Goal: Task Accomplishment & Management: Use online tool/utility

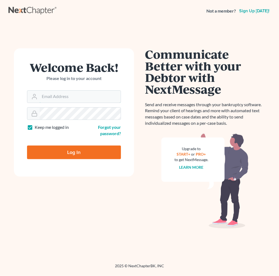
type input "[EMAIL_ADDRESS][DOMAIN_NAME]"
click at [94, 148] on input "Log In" at bounding box center [74, 153] width 94 height 14
type input "Thinking..."
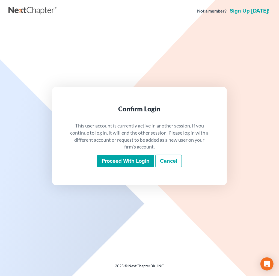
click at [100, 159] on input "Proceed with login" at bounding box center [125, 161] width 57 height 13
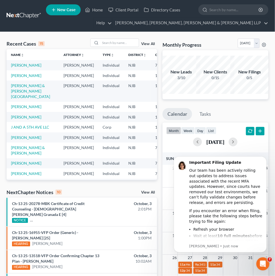
click at [107, 48] on div "Recent Cases 15 View All" at bounding box center [82, 44] width 150 height 11
click at [109, 45] on input "search" at bounding box center [119, 43] width 38 height 8
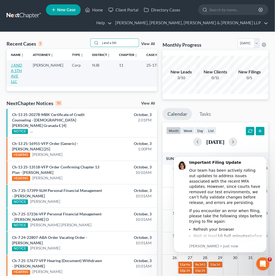
type input "j and a 5th"
click at [19, 71] on link "J AND A 5TH AVE LLC" at bounding box center [16, 73] width 11 height 21
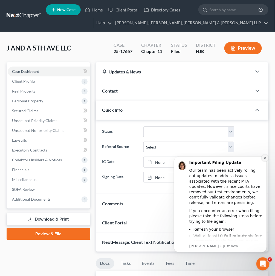
click at [263, 155] on button "Dismiss notification" at bounding box center [264, 158] width 7 height 7
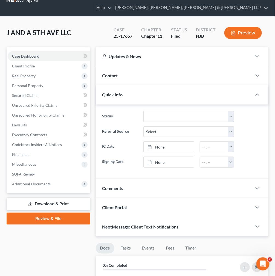
scroll to position [30, 0]
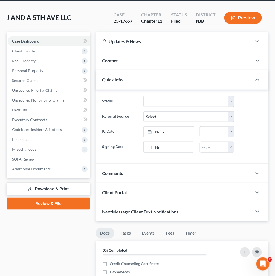
click at [192, 74] on div "Quick Info" at bounding box center [174, 79] width 156 height 19
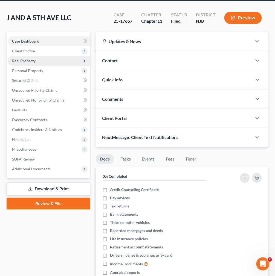
click at [51, 65] on span "Real Property" at bounding box center [49, 61] width 83 height 10
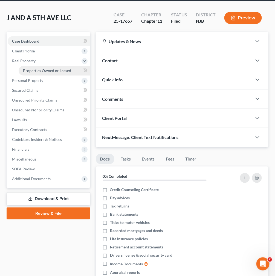
click at [51, 72] on span "Properties Owned or Leased" at bounding box center [47, 70] width 48 height 5
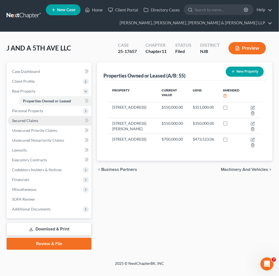
click at [47, 122] on link "Secured Claims" at bounding box center [50, 121] width 84 height 10
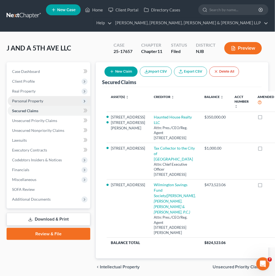
click at [65, 100] on span "Personal Property" at bounding box center [49, 101] width 83 height 10
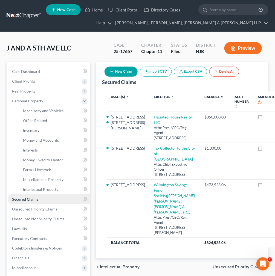
click at [66, 196] on link "Secured Claims" at bounding box center [49, 200] width 83 height 10
click at [57, 99] on span "Personal Property" at bounding box center [49, 101] width 83 height 10
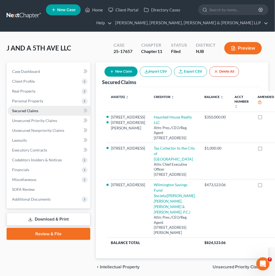
click at [60, 114] on link "Secured Claims" at bounding box center [49, 111] width 83 height 10
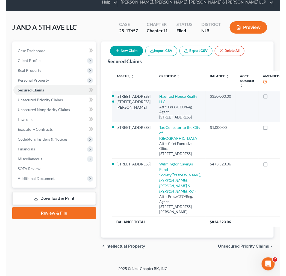
scroll to position [61, 0]
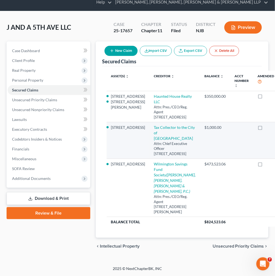
click at [230, 129] on td at bounding box center [241, 141] width 23 height 37
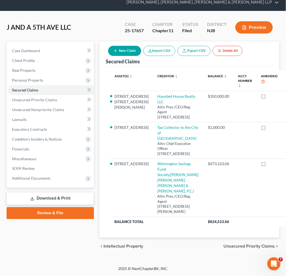
click at [48, 193] on link "Download & Print" at bounding box center [51, 199] width 88 height 13
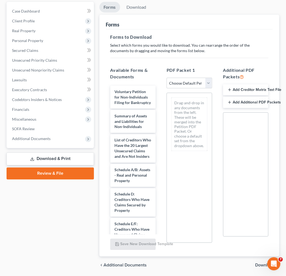
scroll to position [61, 0]
click at [183, 89] on div "PDF Packet 1 Choose Default Petition PDF Packet Complete Bankruptcy Petition (a…" at bounding box center [189, 156] width 56 height 188
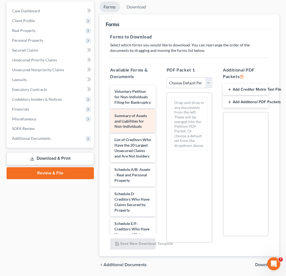
click at [141, 129] on div "Summary of Assets and Liabilities for Non-Individuals" at bounding box center [132, 121] width 45 height 23
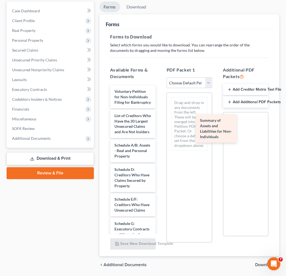
drag, startPoint x: 121, startPoint y: 119, endPoint x: 206, endPoint y: 119, distance: 85.6
click at [160, 119] on div "Summary of Assets and Liabilities for Non-Individuals Voluntary Petition for No…" at bounding box center [133, 241] width 54 height 310
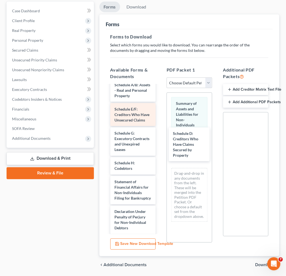
drag, startPoint x: 136, startPoint y: 132, endPoint x: 113, endPoint y: 130, distance: 23.3
click at [160, 148] on div "Schedule D: Creditors Who Have Claims Secured by Property Voluntary Petition fo…" at bounding box center [133, 165] width 54 height 280
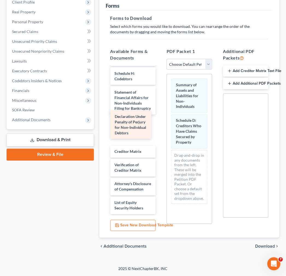
scroll to position [129, 0]
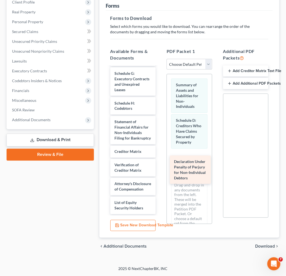
drag, startPoint x: 135, startPoint y: 132, endPoint x: 192, endPoint y: 176, distance: 72.1
click at [160, 176] on div "Declaration Under Penalty of Perjury for Non-Individual Debtors Voluntary Petit…" at bounding box center [133, 90] width 54 height 250
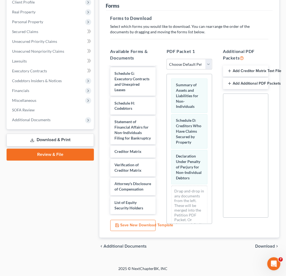
scroll to position [51, 0]
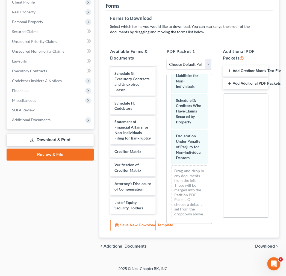
click at [259, 246] on span "Download" at bounding box center [266, 247] width 20 height 4
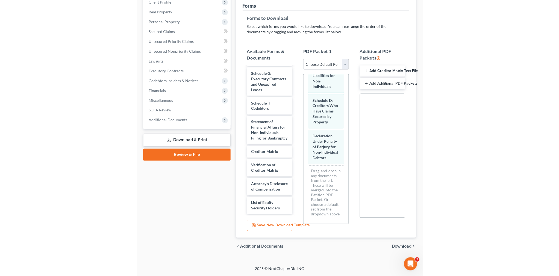
scroll to position [0, 0]
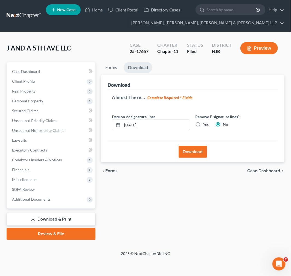
click at [206, 124] on label "Yes" at bounding box center [206, 124] width 6 height 5
click at [206, 124] on input "Yes" at bounding box center [207, 124] width 4 height 4
radio input "true"
radio input "false"
click at [196, 150] on button "Download" at bounding box center [193, 152] width 28 height 12
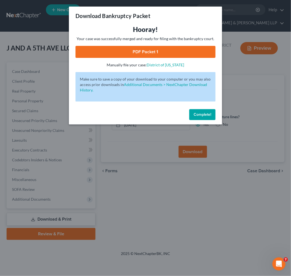
click at [164, 58] on link "PDF Packet 1" at bounding box center [145, 52] width 140 height 12
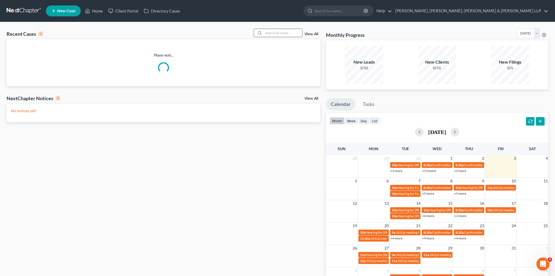
click at [283, 29] on div "Recent Cases 0 View All Please wait... NextChapter Notices 0 View All No notice…" at bounding box center [277, 164] width 555 height 284
click at [283, 29] on input "search" at bounding box center [283, 33] width 38 height 8
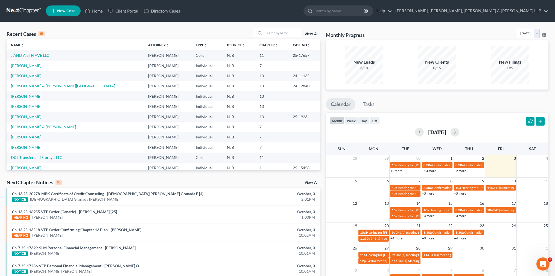
click at [275, 31] on input "search" at bounding box center [283, 33] width 38 height 8
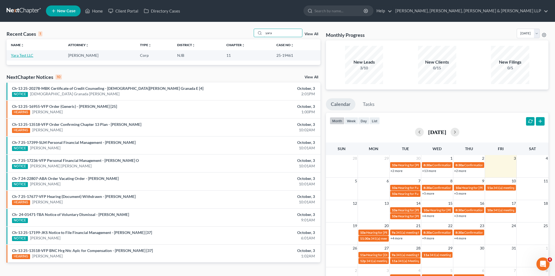
type input "yara"
click at [28, 56] on link "Yara Test LLC" at bounding box center [22, 55] width 22 height 5
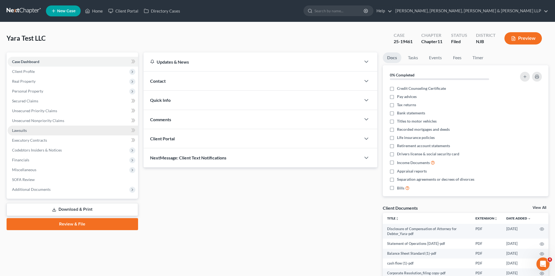
click at [97, 133] on link "Lawsuits" at bounding box center [73, 131] width 130 height 10
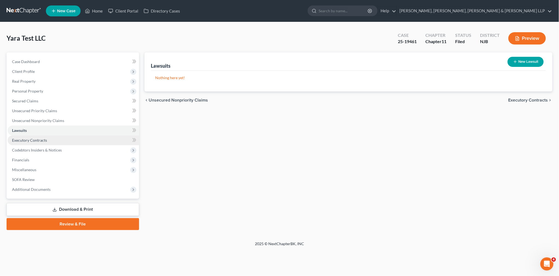
click at [91, 144] on link "Executory Contracts" at bounding box center [74, 141] width 132 height 10
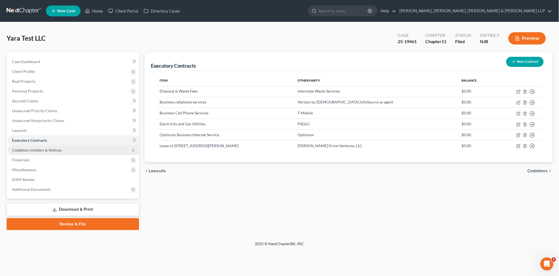
click at [91, 150] on span "Codebtors Insiders & Notices" at bounding box center [74, 150] width 132 height 10
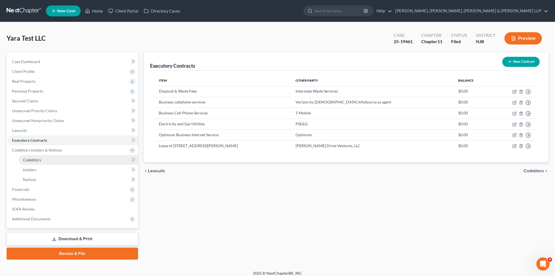
click at [82, 163] on link "Codebtors" at bounding box center [78, 160] width 119 height 10
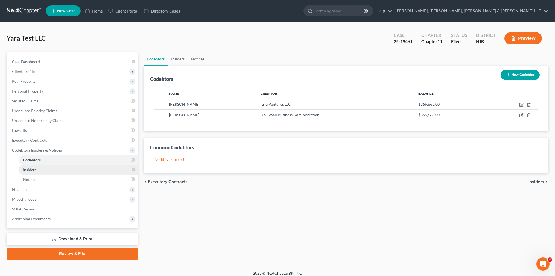
click at [77, 172] on link "Insiders" at bounding box center [78, 170] width 119 height 10
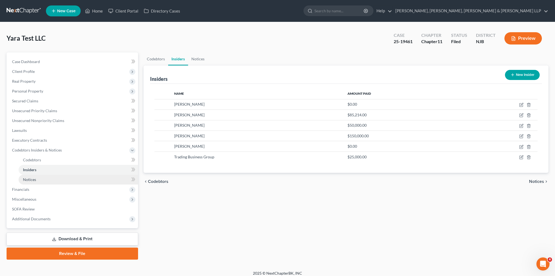
click at [74, 179] on link "Notices" at bounding box center [78, 180] width 119 height 10
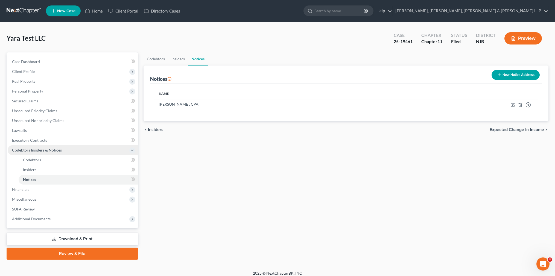
click at [72, 154] on span "Codebtors Insiders & Notices" at bounding box center [73, 150] width 130 height 10
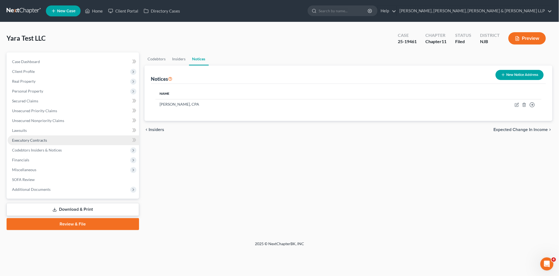
click at [69, 140] on link "Executory Contracts" at bounding box center [74, 141] width 132 height 10
